Goal: Information Seeking & Learning: Learn about a topic

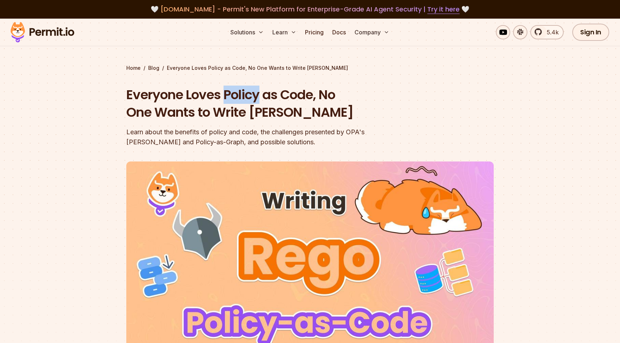
click at [238, 93] on h1 "Everyone Loves Policy as Code, No One Wants to Write [PERSON_NAME]" at bounding box center [263, 103] width 275 height 35
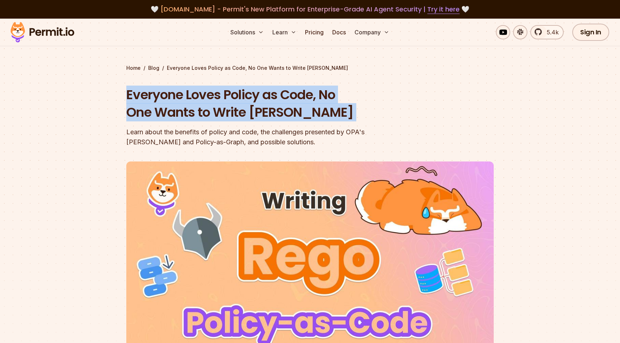
drag, startPoint x: 0, startPoint y: 0, endPoint x: 238, endPoint y: 106, distance: 260.5
click at [238, 106] on h1 "Everyone Loves Policy as Code, No One Wants to Write [PERSON_NAME]" at bounding box center [263, 103] width 275 height 35
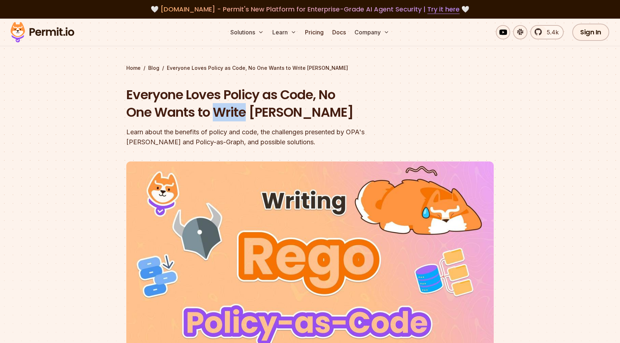
click at [238, 106] on h1 "Everyone Loves Policy as Code, No One Wants to Write [PERSON_NAME]" at bounding box center [263, 103] width 275 height 35
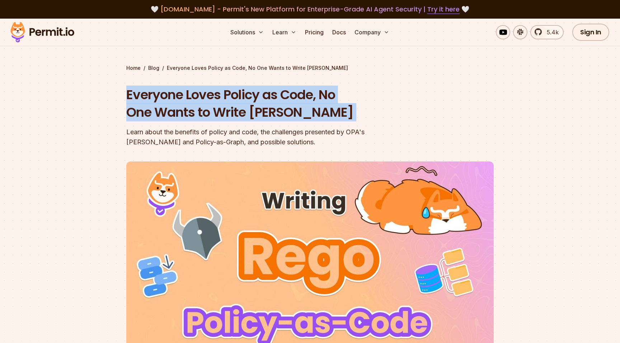
drag, startPoint x: 238, startPoint y: 106, endPoint x: 238, endPoint y: 98, distance: 8.6
click at [238, 99] on h1 "Everyone Loves Policy as Code, No One Wants to Write [PERSON_NAME]" at bounding box center [263, 103] width 275 height 35
click at [238, 98] on h1 "Everyone Loves Policy as Code, No One Wants to Write [PERSON_NAME]" at bounding box center [263, 103] width 275 height 35
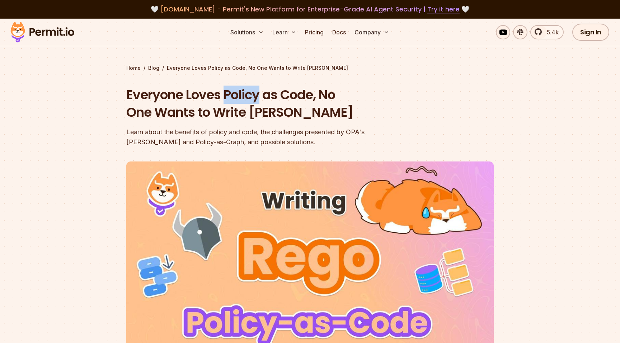
click at [238, 98] on h1 "Everyone Loves Policy as Code, No One Wants to Write [PERSON_NAME]" at bounding box center [263, 103] width 275 height 35
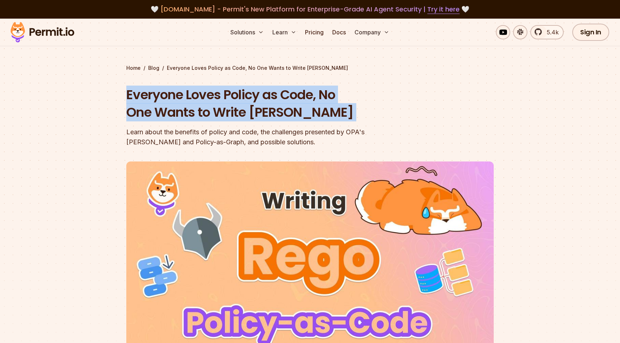
click at [238, 98] on h1 "Everyone Loves Policy as Code, No One Wants to Write [PERSON_NAME]" at bounding box center [263, 103] width 275 height 35
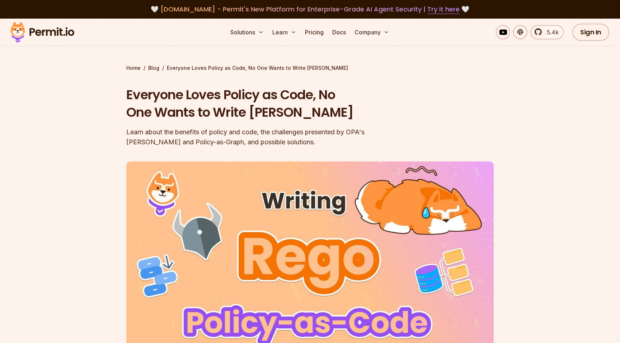
click at [236, 109] on h1 "Everyone Loves Policy as Code, No One Wants to Write [PERSON_NAME]" at bounding box center [263, 103] width 275 height 35
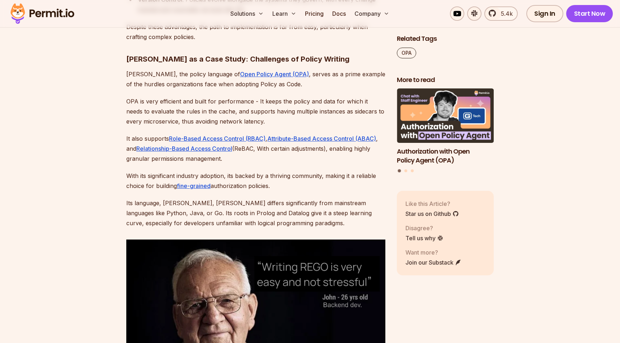
scroll to position [729, 0]
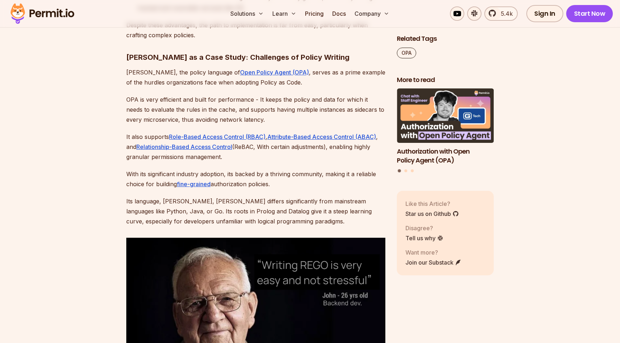
click at [303, 144] on p "It also supports Role-Based Access Control (RBAC) , Attribute-Based Access Cont…" at bounding box center [255, 147] width 259 height 30
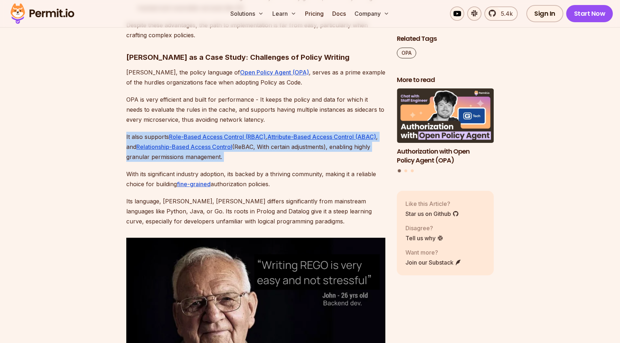
drag, startPoint x: 303, startPoint y: 144, endPoint x: 298, endPoint y: 153, distance: 9.7
click at [298, 153] on p "It also supports Role-Based Access Control (RBAC) , Attribute-Based Access Cont…" at bounding box center [255, 147] width 259 height 30
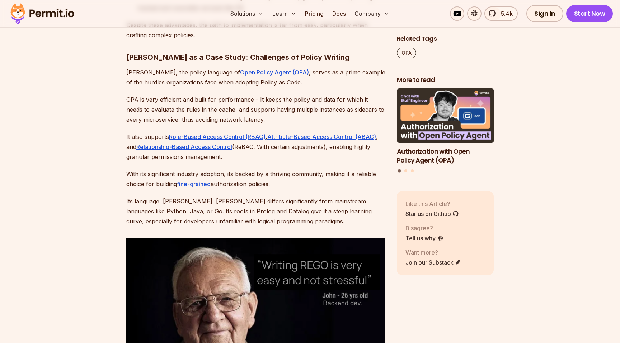
click at [298, 153] on p "It also supports Role-Based Access Control (RBAC) , Attribute-Based Access Cont…" at bounding box center [255, 147] width 259 height 30
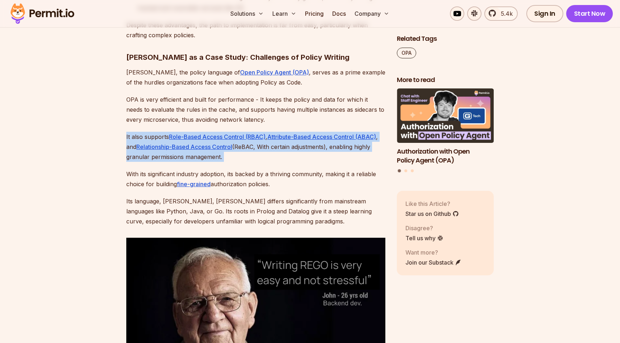
click at [298, 153] on p "It also supports Role-Based Access Control (RBAC) , Attribute-Based Access Cont…" at bounding box center [255, 147] width 259 height 30
click at [298, 143] on p "It also supports Role-Based Access Control (RBAC) , Attribute-Based Access Cont…" at bounding box center [255, 147] width 259 height 30
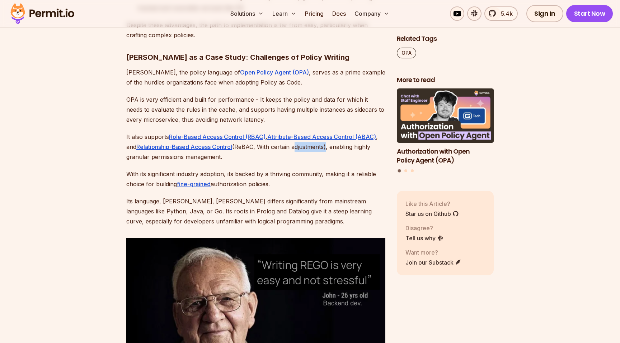
click at [298, 143] on p "It also supports Role-Based Access Control (RBAC) , Attribute-Based Access Cont…" at bounding box center [255, 147] width 259 height 30
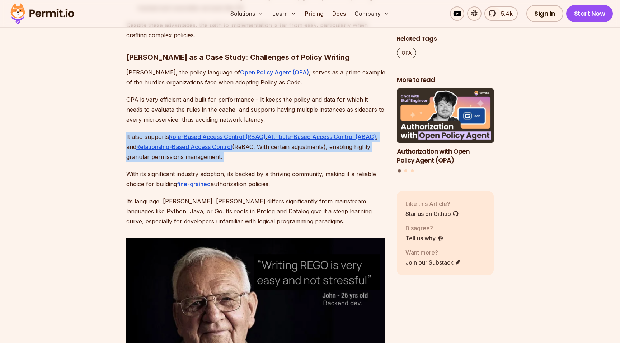
click at [298, 143] on p "It also supports Role-Based Access Control (RBAC) , Attribute-Based Access Cont…" at bounding box center [255, 147] width 259 height 30
click at [291, 148] on p "It also supports Role-Based Access Control (RBAC) , Attribute-Based Access Cont…" at bounding box center [255, 147] width 259 height 30
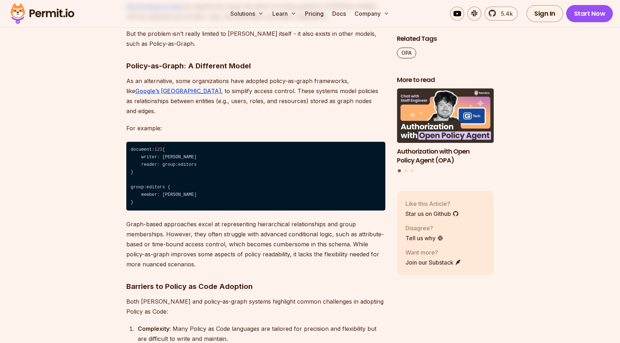
scroll to position [1522, 0]
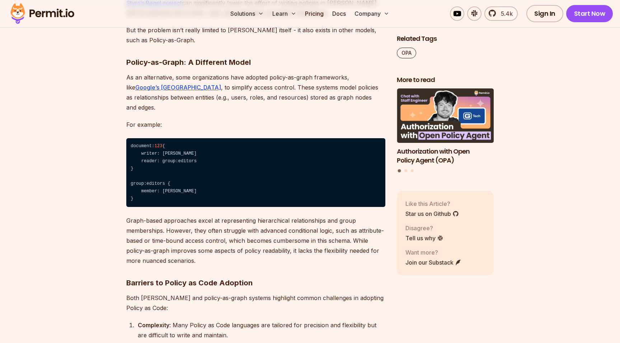
drag, startPoint x: 248, startPoint y: 196, endPoint x: 248, endPoint y: 207, distance: 11.1
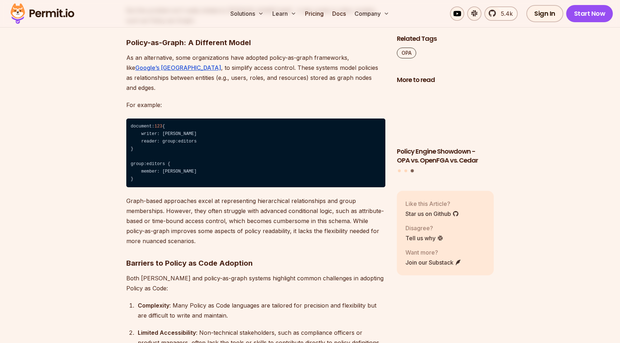
scroll to position [1543, 0]
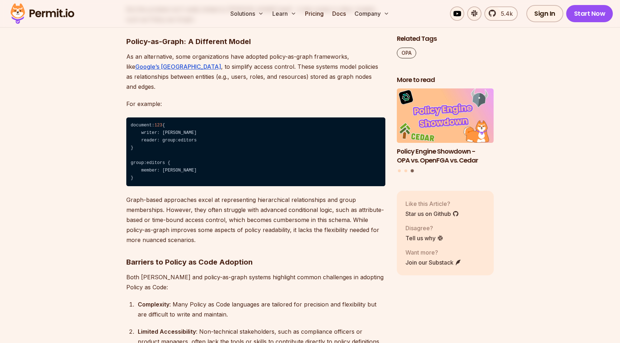
drag, startPoint x: 252, startPoint y: 201, endPoint x: 251, endPoint y: 175, distance: 26.5
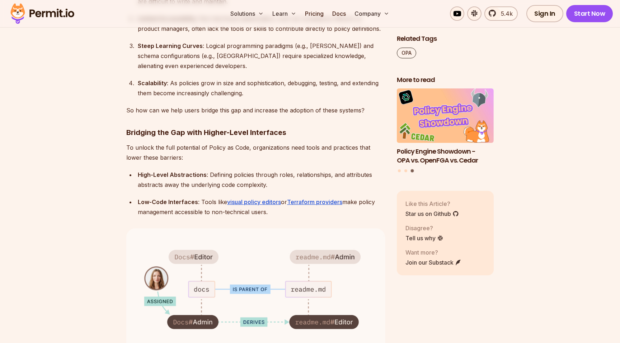
scroll to position [1857, 0]
